Goal: Contribute content

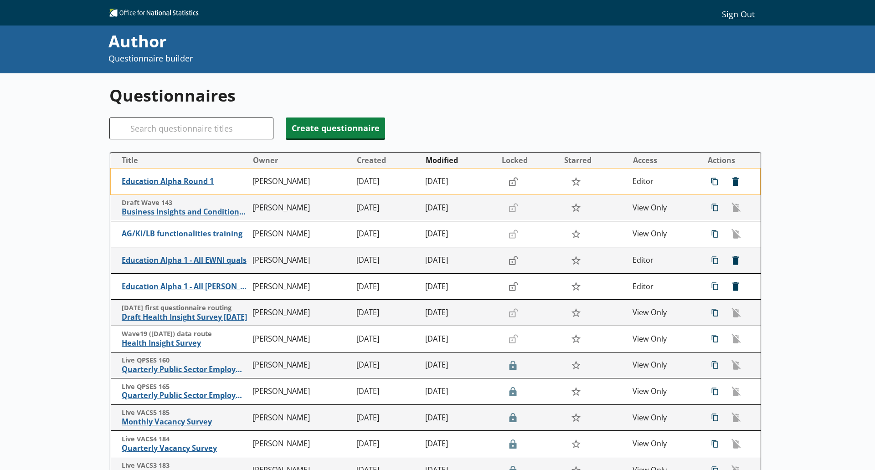
click at [183, 176] on td "Education Alpha Round 1" at bounding box center [180, 182] width 138 height 26
click at [185, 182] on span "Education Alpha Round 1" at bounding box center [185, 182] width 127 height 10
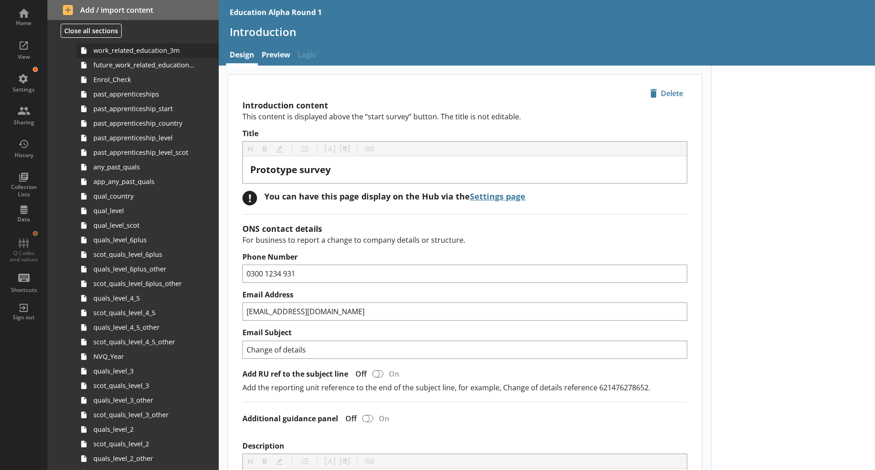
scroll to position [285, 0]
click at [134, 301] on span "quals_level_4_5" at bounding box center [144, 297] width 102 height 9
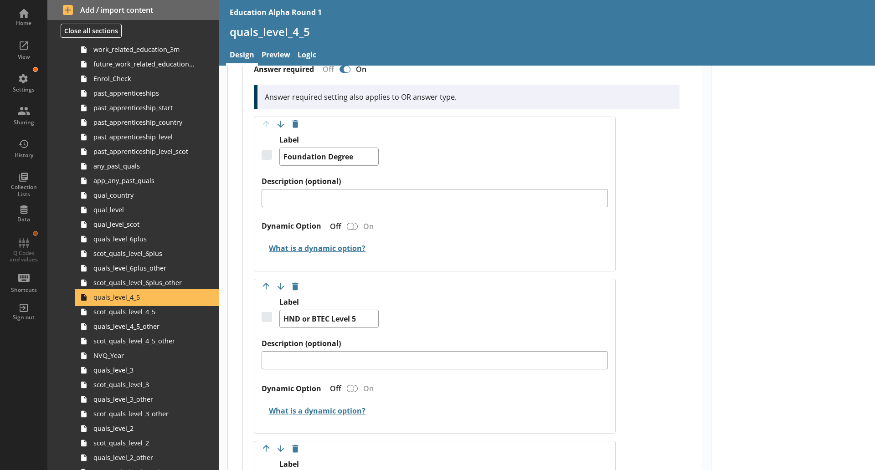
scroll to position [538, 0]
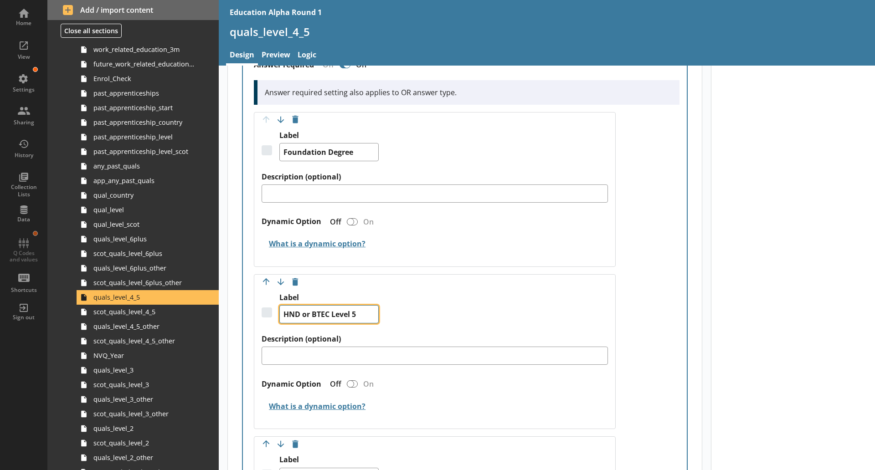
drag, startPoint x: 363, startPoint y: 315, endPoint x: 271, endPoint y: 315, distance: 91.6
click at [271, 315] on div "Label HND or BTEC Level 5" at bounding box center [435, 313] width 346 height 41
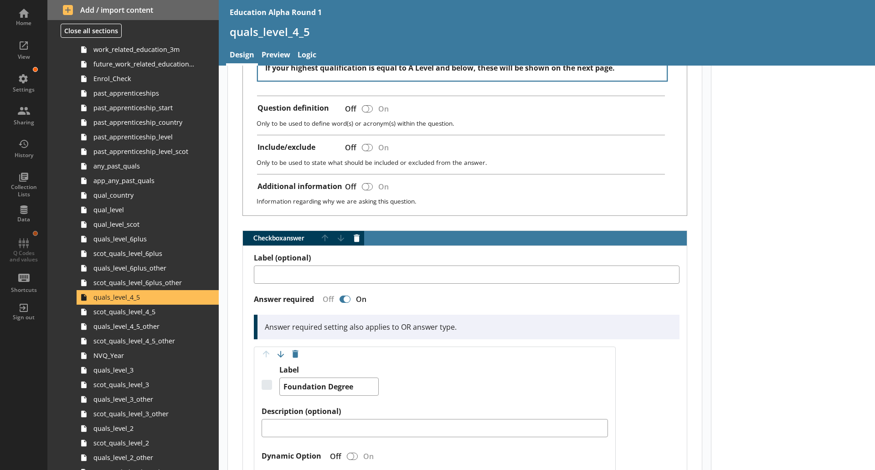
scroll to position [266, 0]
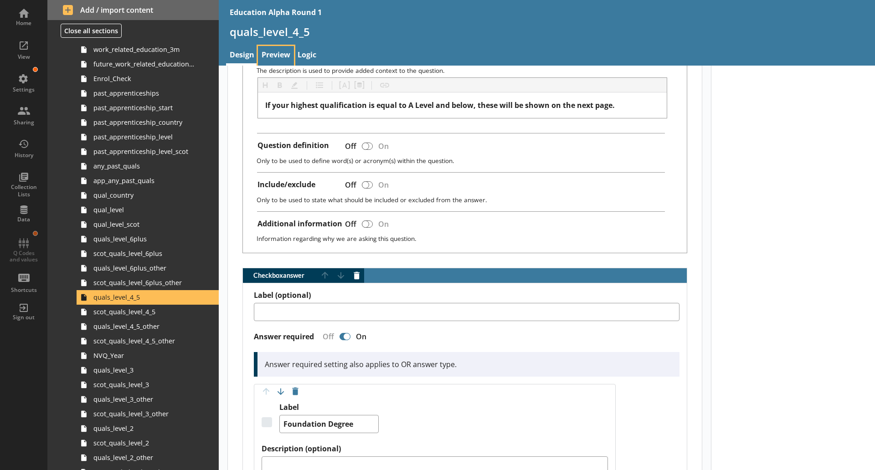
click at [283, 60] on link "Preview" at bounding box center [276, 56] width 36 height 20
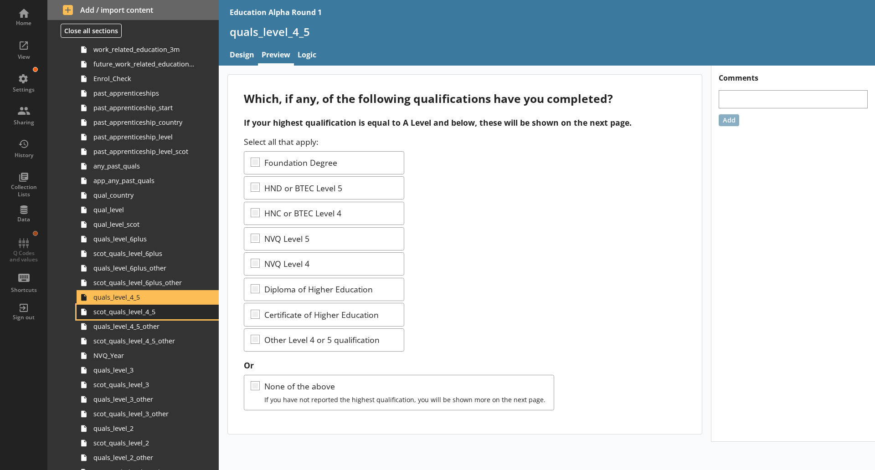
click at [155, 318] on link "scot_quals_level_4_5" at bounding box center [148, 312] width 142 height 15
